Goal: Task Accomplishment & Management: Complete application form

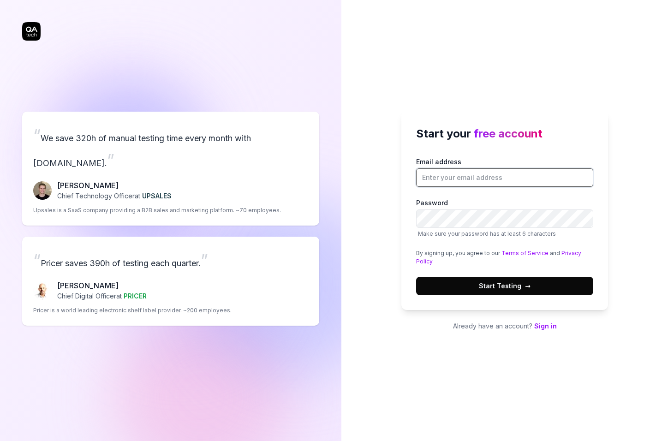
click at [455, 177] on input "Email address" at bounding box center [504, 177] width 177 height 18
click at [453, 170] on input "Email address" at bounding box center [504, 177] width 177 height 18
type input "[PERSON_NAME][EMAIL_ADDRESS][DOMAIN_NAME]"
click at [416, 277] on button "Start Testing →" at bounding box center [504, 286] width 177 height 18
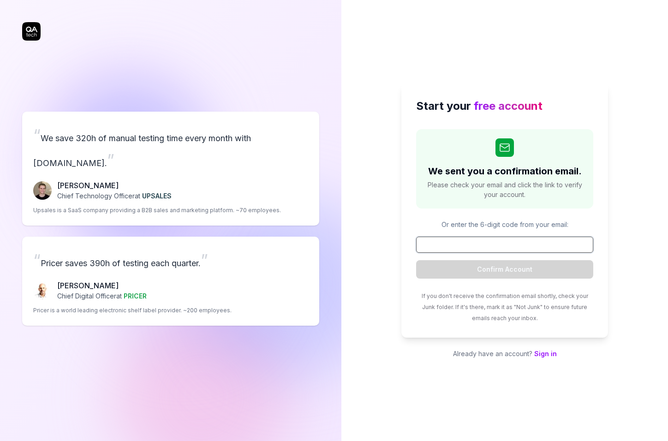
paste input "497970"
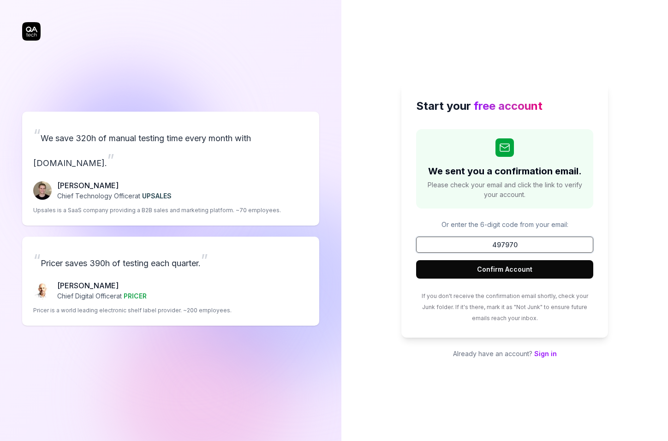
type input "497970"
click at [487, 271] on button "Confirm Account" at bounding box center [504, 269] width 177 height 18
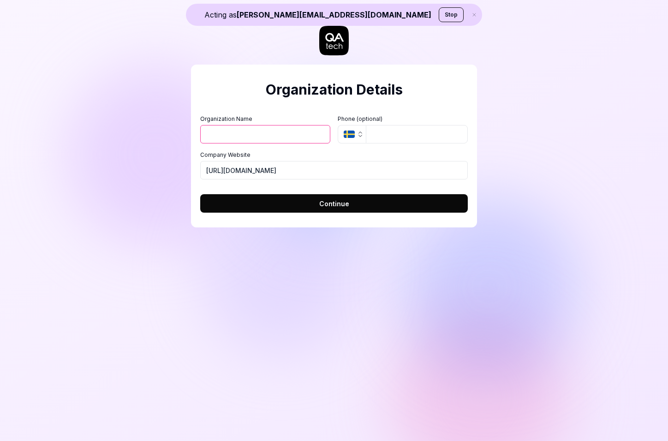
click at [227, 131] on input "Organization Name" at bounding box center [265, 134] width 130 height 18
click at [142, 168] on div "Acting as erik.skogetun+testing@qa.tech Stop Organization Details Organization …" at bounding box center [334, 220] width 668 height 441
click at [243, 143] on input "Organization Name" at bounding box center [265, 134] width 130 height 18
click at [244, 133] on input "Organization Name" at bounding box center [265, 134] width 130 height 18
click at [237, 106] on div "Organization Details Organization Name Organization Logo (Square minimum 256x25…" at bounding box center [334, 146] width 286 height 163
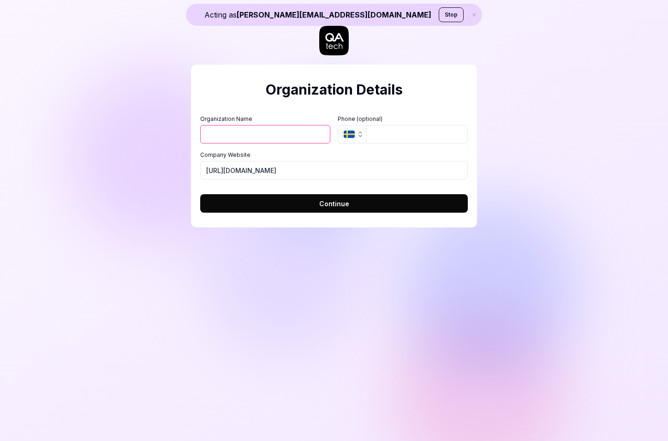
click at [239, 131] on input "Organization Name" at bounding box center [265, 134] width 130 height 18
click at [230, 150] on div "Organization Name Organization Logo (Square minimum 256x256px) Click to upload …" at bounding box center [334, 147] width 268 height 65
click at [240, 135] on input "Organization Name" at bounding box center [265, 134] width 130 height 18
type input "E"
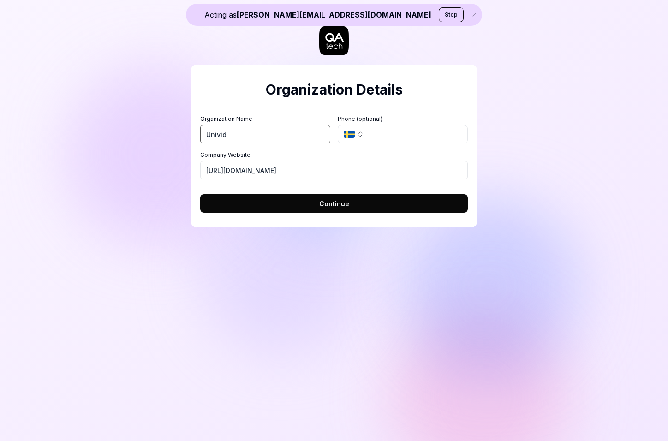
type input "Univid"
click at [386, 196] on button "Continue" at bounding box center [334, 203] width 268 height 18
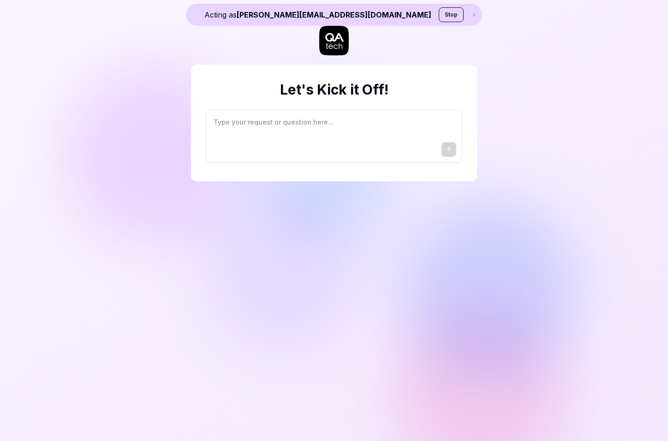
type textarea "*"
type textarea "I"
type textarea "*"
type textarea "I"
type textarea "*"
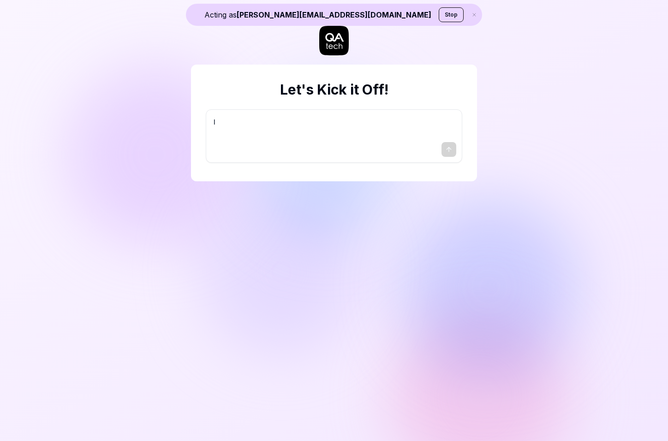
type textarea "I w"
type textarea "*"
type textarea "I wa"
type textarea "*"
type textarea "I wan"
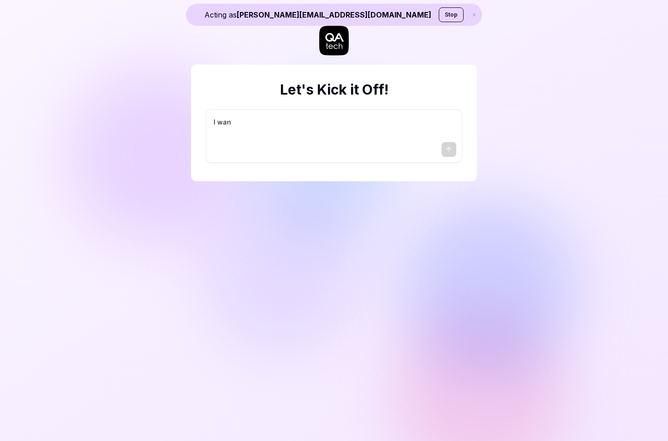
type textarea "*"
type textarea "I want"
type textarea "*"
type textarea "I want"
type textarea "*"
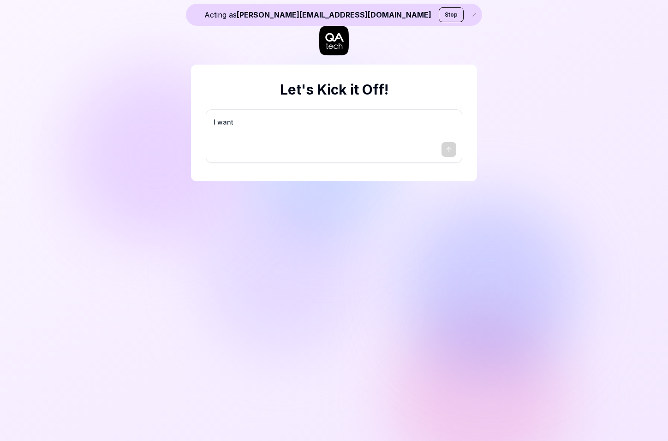
type textarea "I want a"
type textarea "*"
type textarea "I want a"
type textarea "*"
type textarea "I want a g"
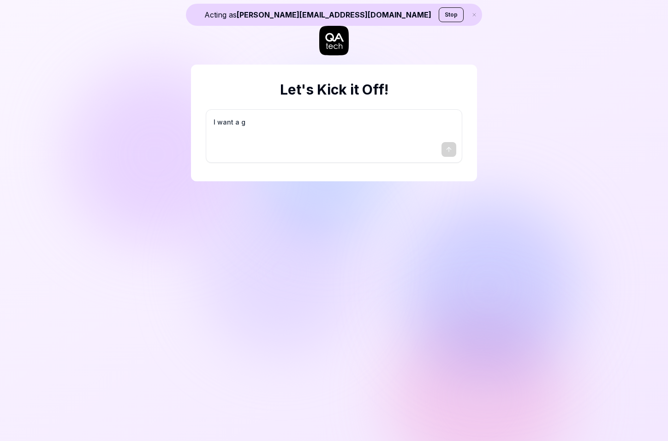
type textarea "*"
type textarea "I want a go"
type textarea "*"
type textarea "I want a goo"
type textarea "*"
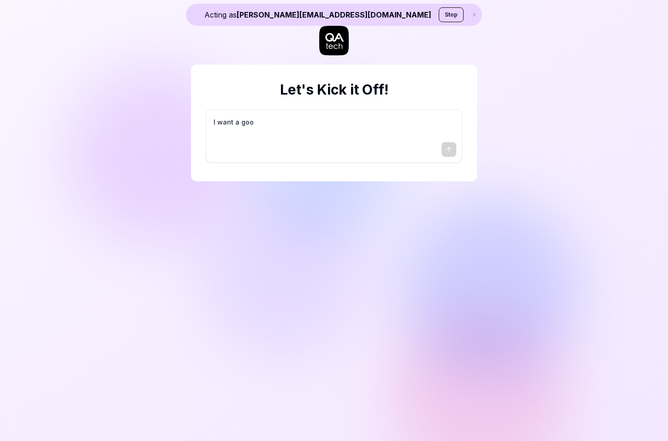
type textarea "I want a good"
type textarea "*"
type textarea "I want a good"
type textarea "*"
type textarea "I want a good t"
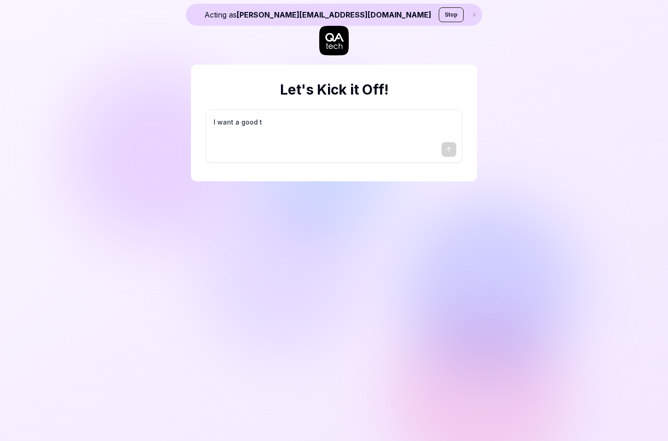
type textarea "*"
type textarea "I want a good te"
type textarea "*"
type textarea "I want a good tes"
type textarea "*"
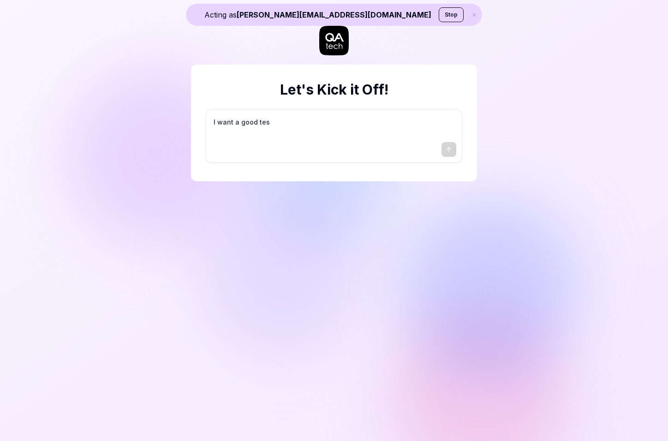
type textarea "I want a good test"
type textarea "*"
type textarea "I want a good test"
type textarea "*"
type textarea "I want a good test s"
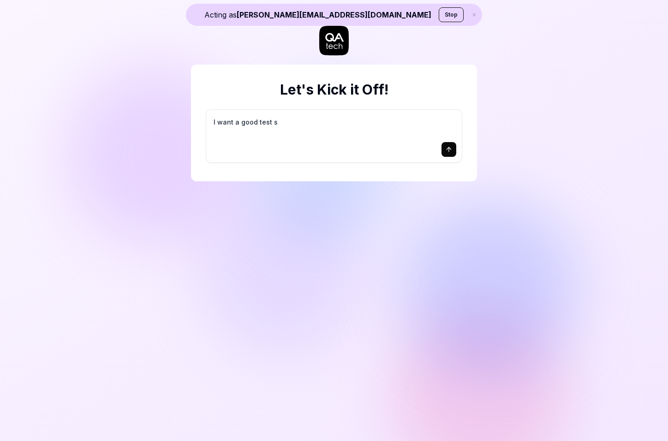
type textarea "*"
type textarea "I want a good test se"
type textarea "*"
type textarea "I want a good test set"
type textarea "*"
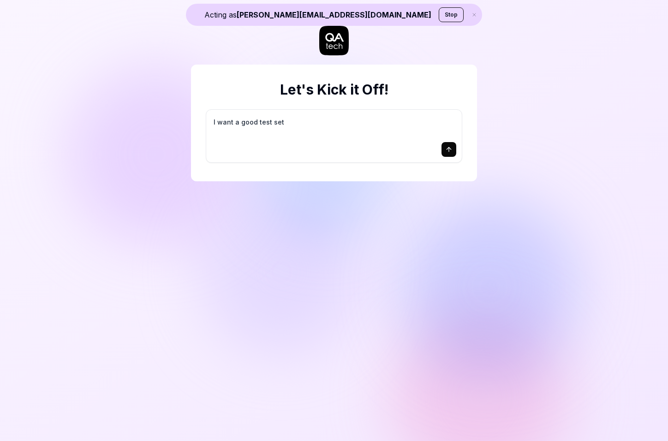
type textarea "I want a good test setu"
type textarea "*"
type textarea "I want a good test setup"
type textarea "*"
type textarea "I want a good test setup"
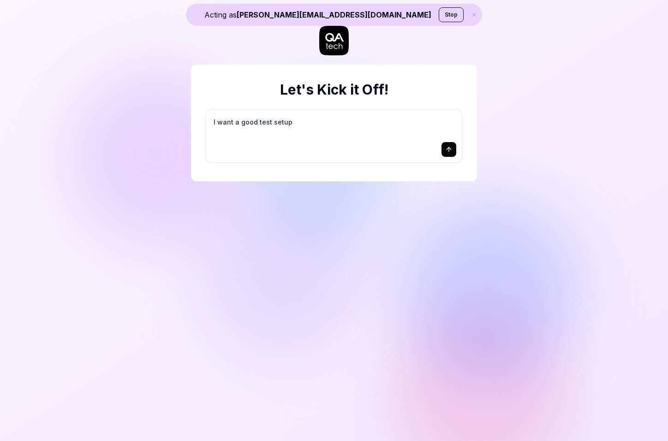
type textarea "*"
type textarea "I want a good test setup f"
type textarea "*"
type textarea "I want a good test setup fo"
type textarea "*"
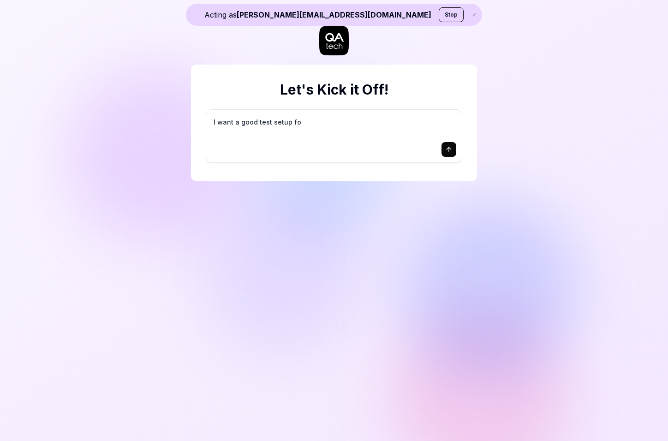
type textarea "I want a good test setup for"
type textarea "*"
type textarea "I want a good test setup for"
type textarea "*"
type textarea "I want a good test setup for m"
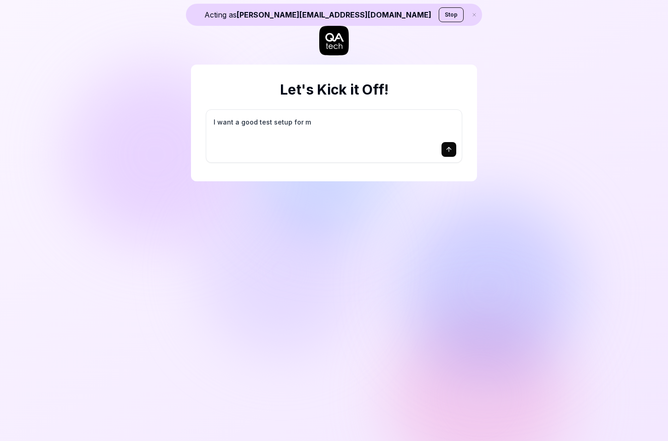
type textarea "*"
type textarea "I want a good test setup for my"
type textarea "*"
type textarea "I want a good test setup for my"
type textarea "*"
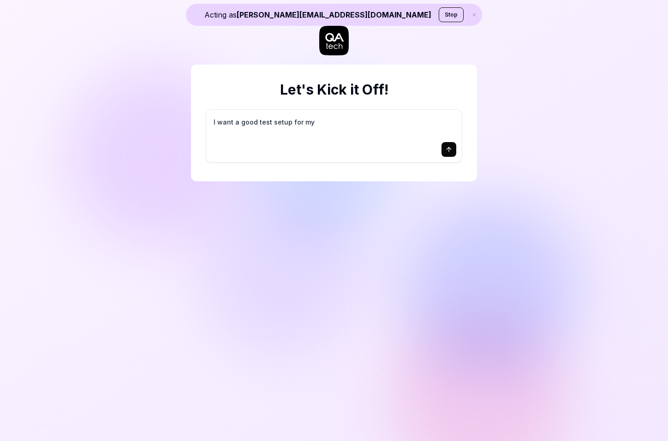
type textarea "I want a good test setup for my s"
type textarea "*"
type textarea "I want a good test setup for my si"
type textarea "*"
type textarea "I want a good test setup for my sit"
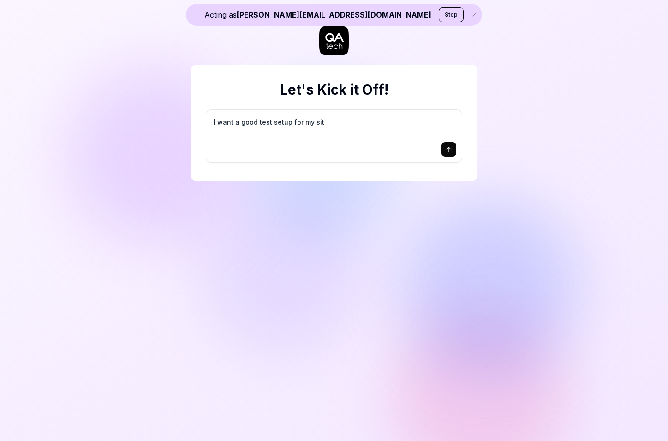
type textarea "*"
type textarea "I want a good test setup for my site"
type textarea "*"
type textarea "I want a good test setup for my site"
type textarea "*"
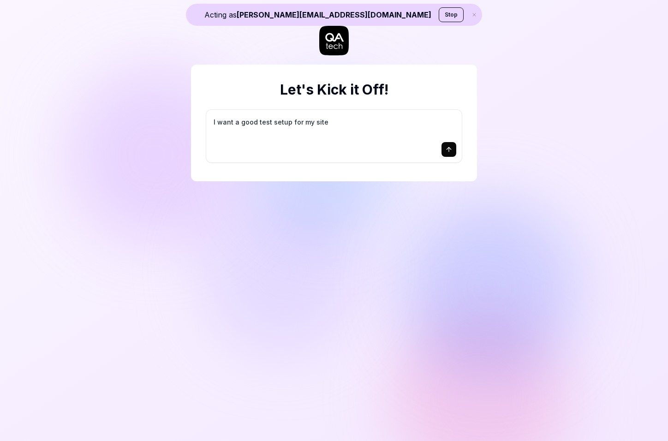
type textarea "I want a good test setup for my site -"
type textarea "*"
type textarea "I want a good test setup for my site -"
type textarea "*"
type textarea "I want a good test setup for my site - h"
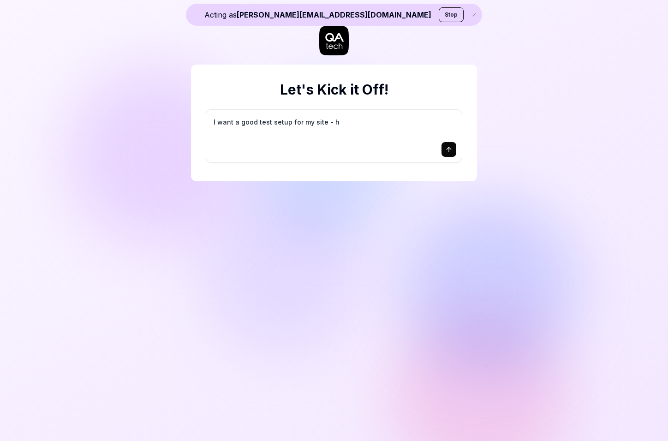
type textarea "*"
type textarea "I want a good test setup for my site - he"
type textarea "*"
type textarea "I want a good test setup for my site - hel"
type textarea "*"
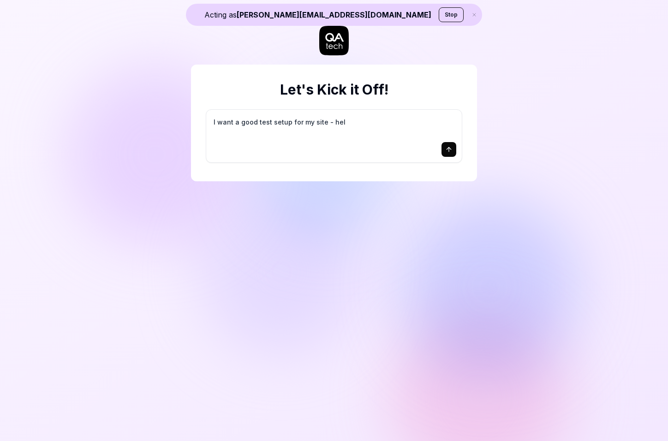
type textarea "I want a good test setup for my site - help"
type textarea "*"
type textarea "I want a good test setup for my site - help"
type textarea "*"
type textarea "I want a good test setup for my site - help m"
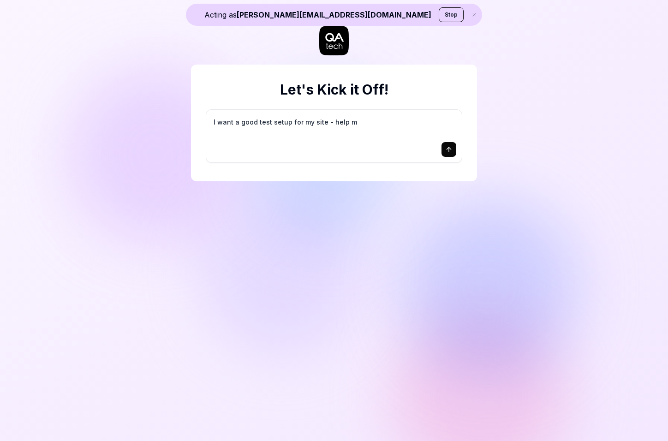
type textarea "*"
type textarea "I want a good test setup for my site - help me"
type textarea "*"
type textarea "I want a good test setup for my site - help me"
type textarea "*"
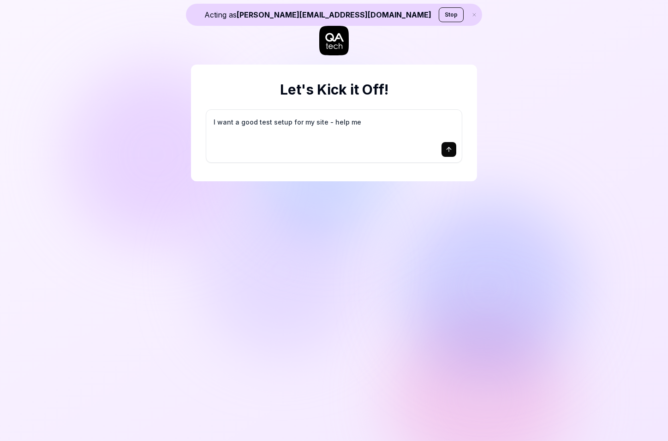
type textarea "I want a good test setup for my site - help me c"
type textarea "*"
type textarea "I want a good test setup for my site - help me cr"
type textarea "*"
type textarea "I want a good test setup for my site - help me cre"
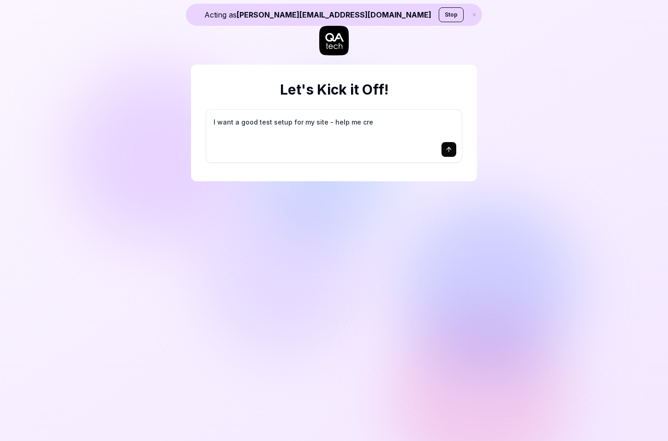
type textarea "*"
type textarea "I want a good test setup for my site - help me crea"
type textarea "*"
type textarea "I want a good test setup for my site - help me creat"
type textarea "*"
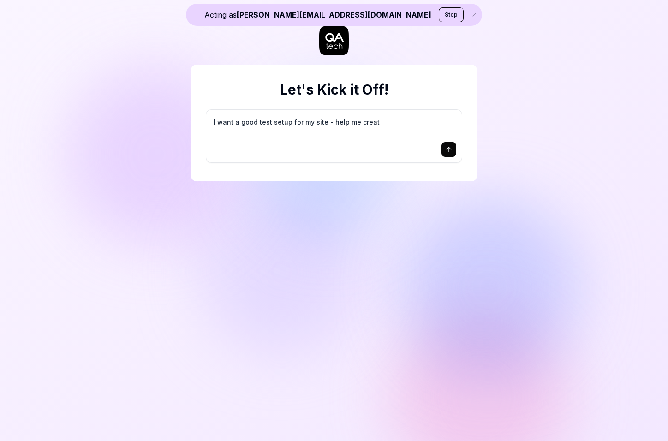
type textarea "I want a good test setup for my site - help me create"
type textarea "*"
type textarea "I want a good test setup for my site - help me create"
type textarea "*"
type textarea "I want a good test setup for my site - help me create t"
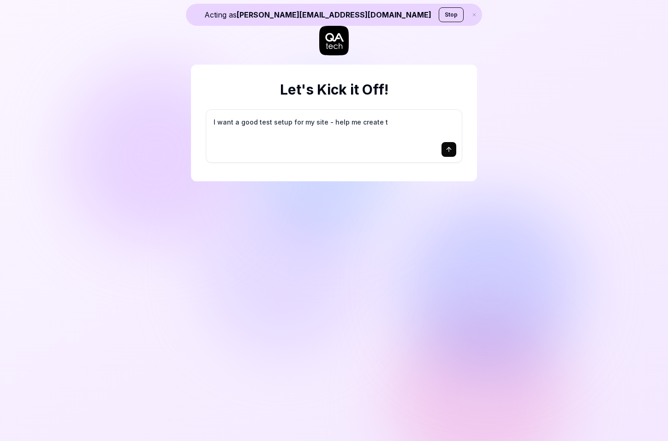
type textarea "*"
type textarea "I want a good test setup for my site - help me create th"
type textarea "*"
type textarea "I want a good test setup for my site - help me create the"
type textarea "*"
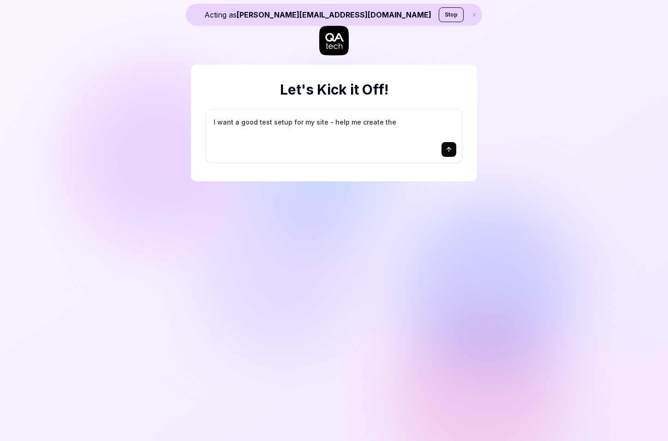
type textarea "I want a good test setup for my site - help me create the"
type textarea "*"
type textarea "I want a good test setup for my site - help me create the f"
type textarea "*"
type textarea "I want a good test setup for my site - help me create the fi"
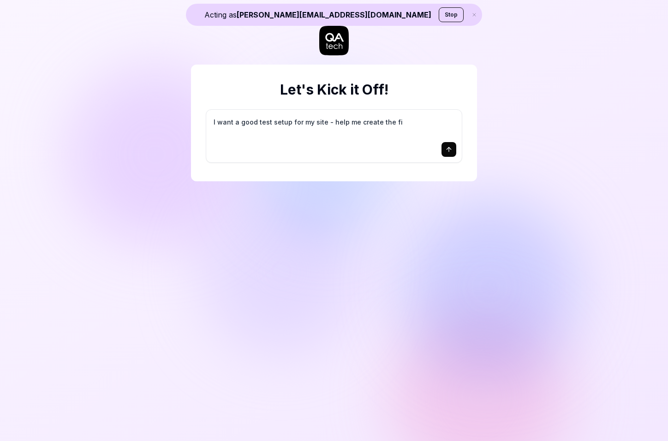
type textarea "*"
type textarea "I want a good test setup for my site - help me create the fir"
type textarea "*"
type textarea "I want a good test setup for my site - help me create the firs"
type textarea "*"
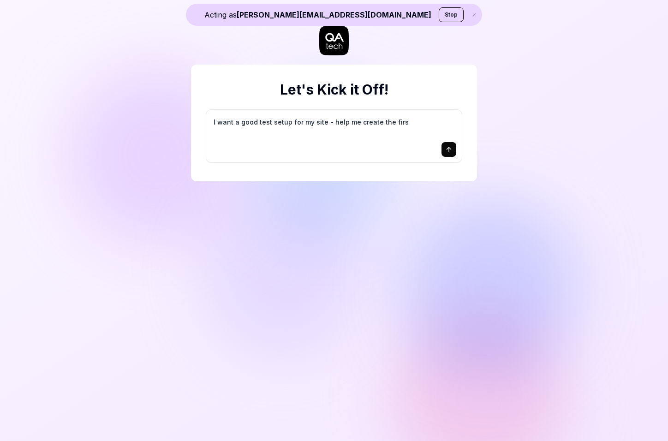
type textarea "I want a good test setup for my site - help me create the first"
type textarea "*"
type textarea "I want a good test setup for my site - help me create the first"
type textarea "*"
type textarea "I want a good test setup for my site - help me create the first 3"
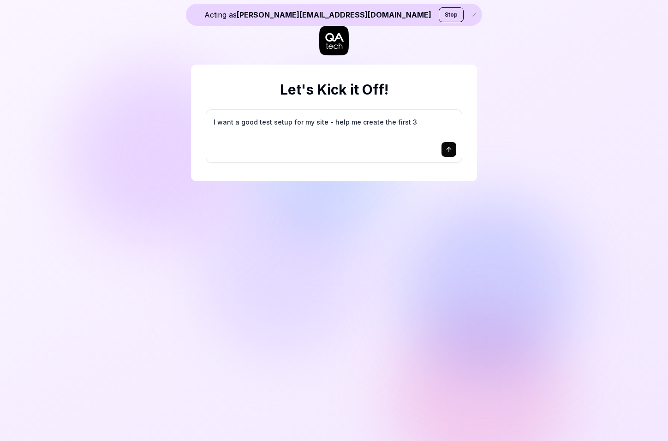
type textarea "*"
type textarea "I want a good test setup for my site - help me create the first 3-"
type textarea "*"
type textarea "I want a good test setup for my site - help me create the first 3-5"
type textarea "*"
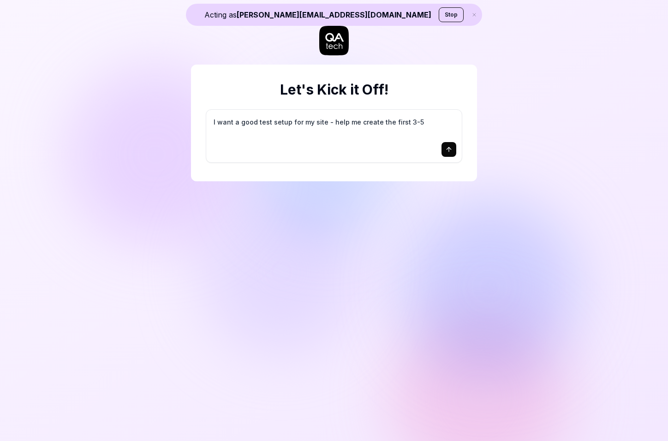
type textarea "I want a good test setup for my site - help me create the first 3-5"
type textarea "*"
type textarea "I want a good test setup for my site - help me create the first 3-5 t"
type textarea "*"
type textarea "I want a good test setup for my site - help me create the first 3-5 te"
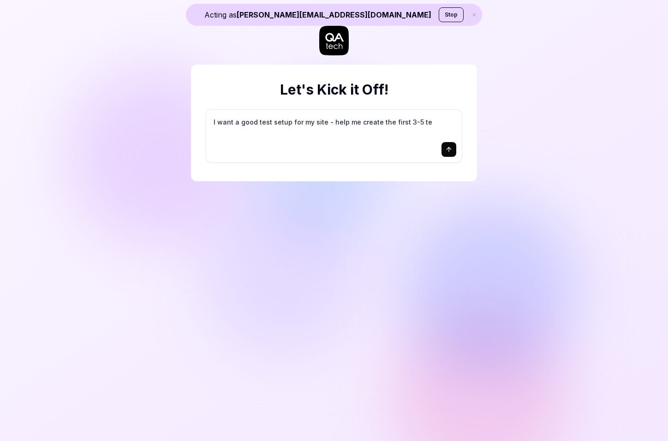
type textarea "*"
type textarea "I want a good test setup for my site - help me create the first 3-5 tes"
type textarea "*"
type textarea "I want a good test setup for my site - help me create the first 3-5 test"
type textarea "*"
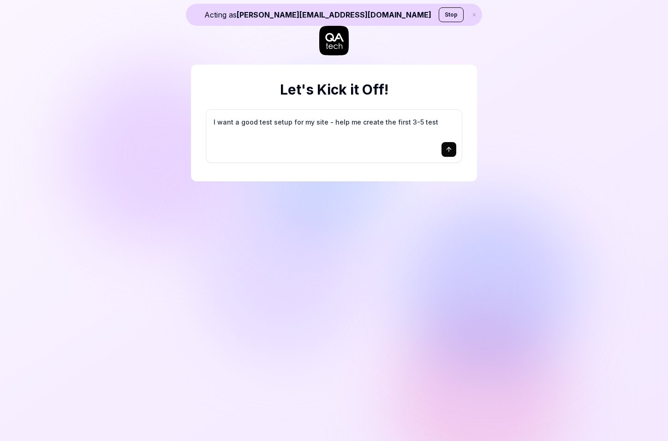
type textarea "I want a good test setup for my site - help me create the first 3-5 test"
type textarea "*"
type textarea "I want a good test setup for my site - help me create the first 3-5 test c"
type textarea "*"
type textarea "I want a good test setup for my site - help me create the first 3-5 test ca"
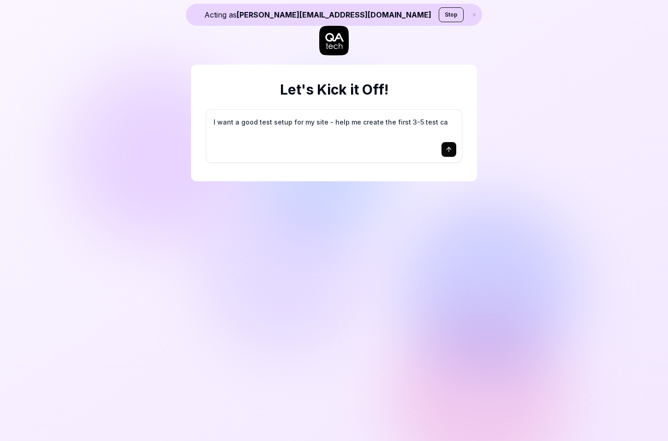
type textarea "*"
type textarea "I want a good test setup for my site - help me create the first 3-5 test cas"
type textarea "*"
type textarea "I want a good test setup for my site - help me create the first 3-5 test case"
type textarea "*"
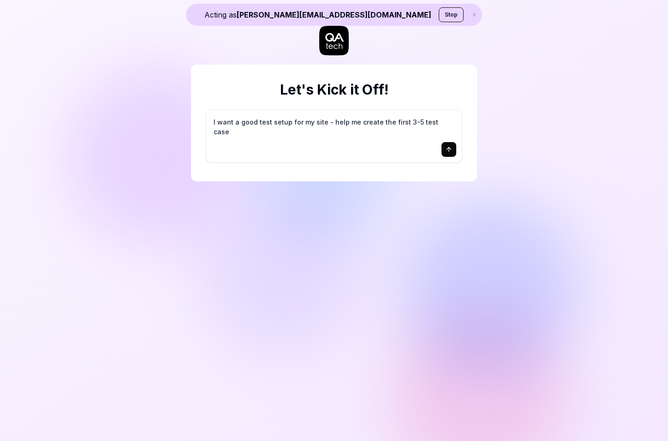
type textarea "I want a good test setup for my site - help me create the first 3-5 test cases"
